Goal: Navigation & Orientation: Find specific page/section

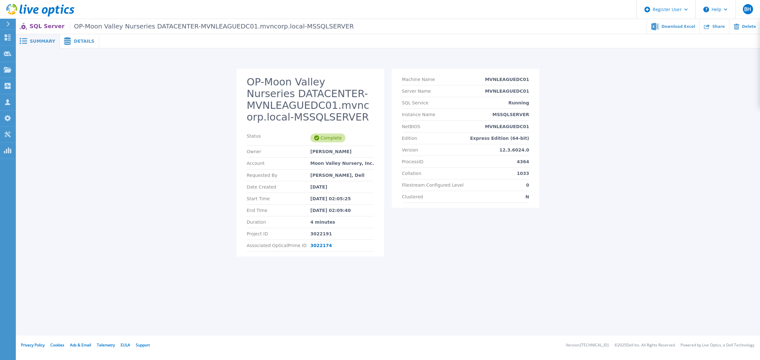
click at [602, 159] on div "OP-Moon Valley Nurseries DATACENTER-MVNLEAGUEDC01.mvncorp.local-MSSQLSERVER Sta…" at bounding box center [388, 167] width 732 height 196
click at [11, 35] on link "Dashboard Dashboard" at bounding box center [8, 38] width 16 height 16
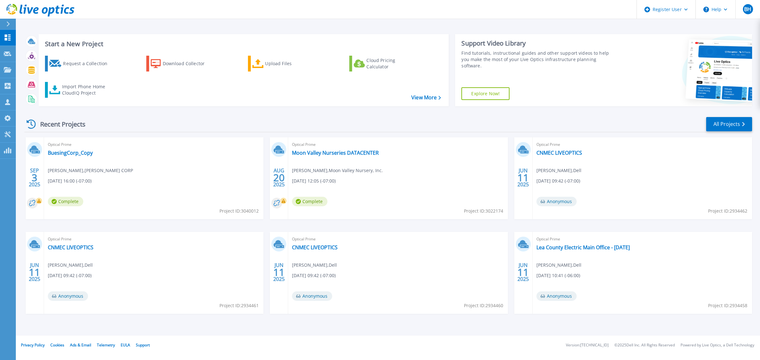
drag, startPoint x: 382, startPoint y: 123, endPoint x: 381, endPoint y: 115, distance: 8.0
click at [382, 123] on div "Recent Projects All Projects" at bounding box center [388, 125] width 728 height 16
